Goal: Find specific page/section: Find specific page/section

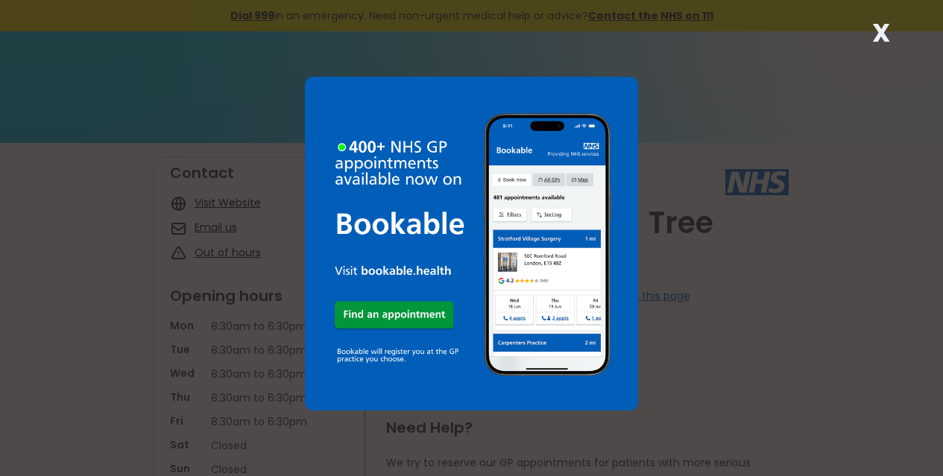
click at [883, 28] on strong "X" at bounding box center [881, 33] width 18 height 36
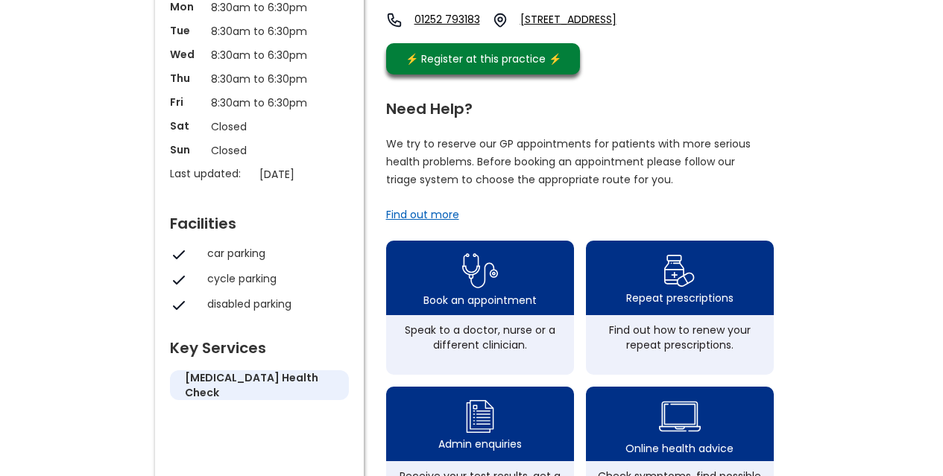
scroll to position [328, 0]
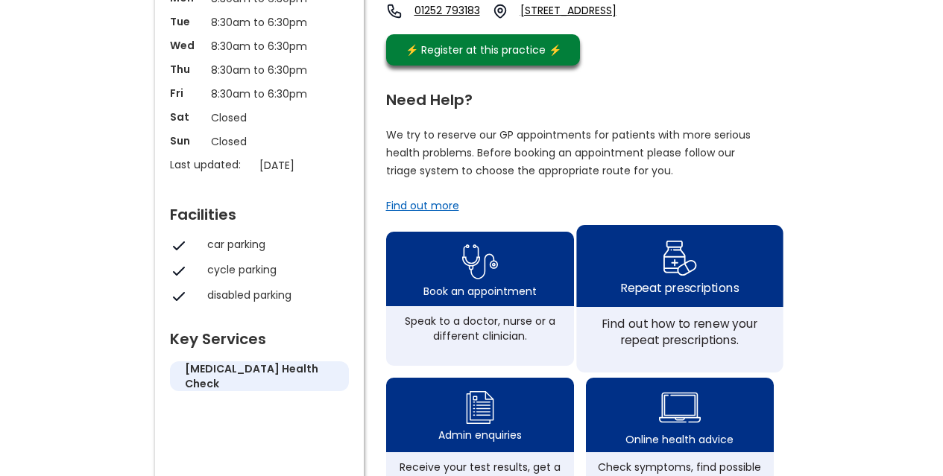
click at [664, 258] on img at bounding box center [679, 257] width 35 height 43
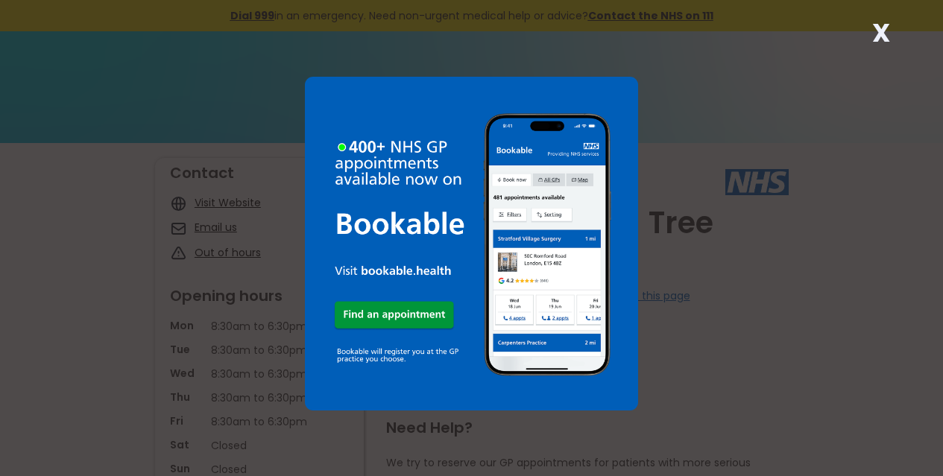
click at [882, 31] on strong "X" at bounding box center [881, 33] width 18 height 36
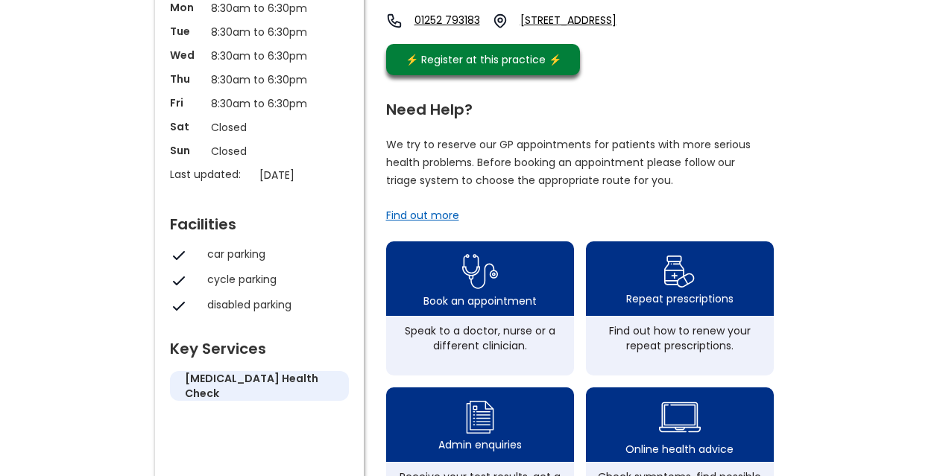
scroll to position [348, 0]
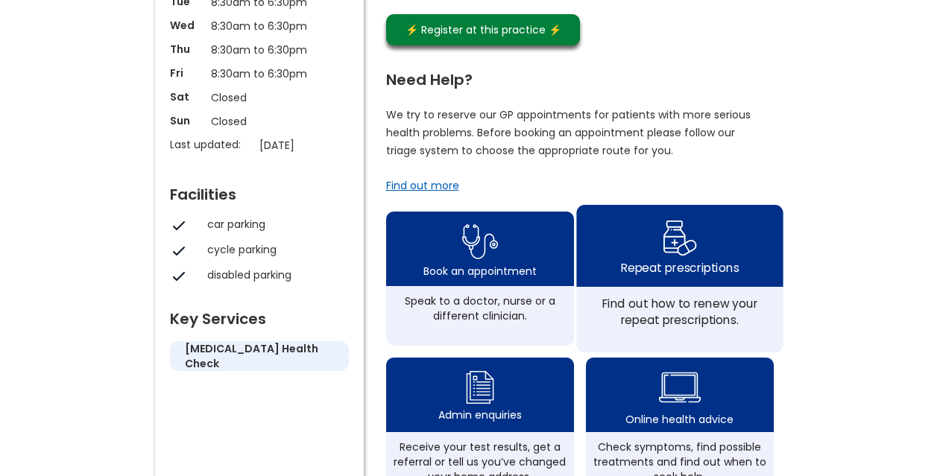
click at [662, 222] on img at bounding box center [679, 237] width 35 height 43
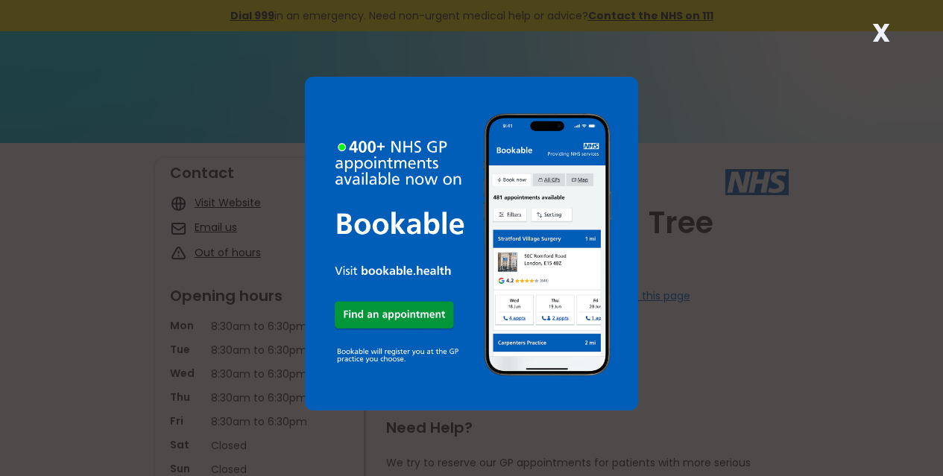
click at [879, 28] on strong "X" at bounding box center [881, 33] width 18 height 36
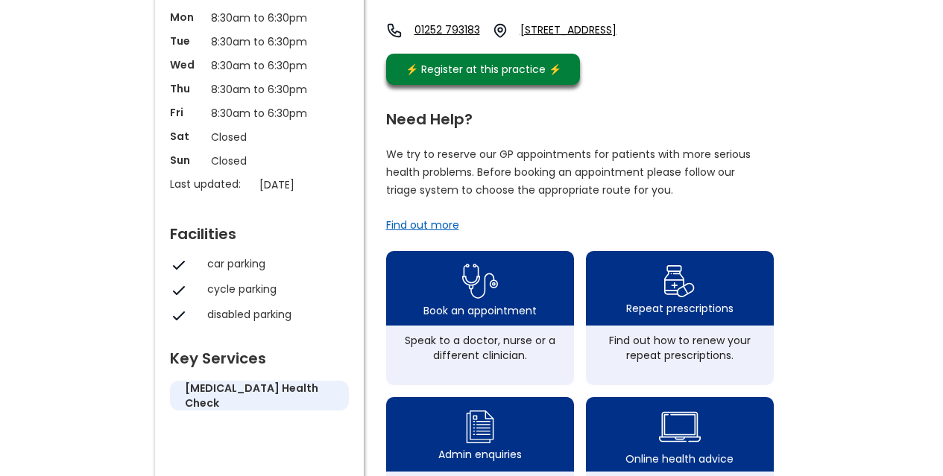
scroll to position [318, 0]
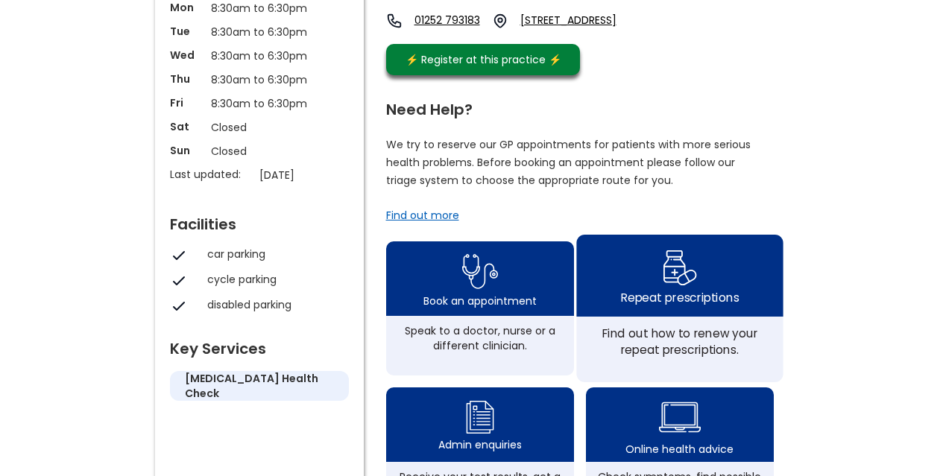
click at [639, 250] on div "Repeat prescriptions" at bounding box center [679, 276] width 206 height 82
